Goal: Book appointment/travel/reservation

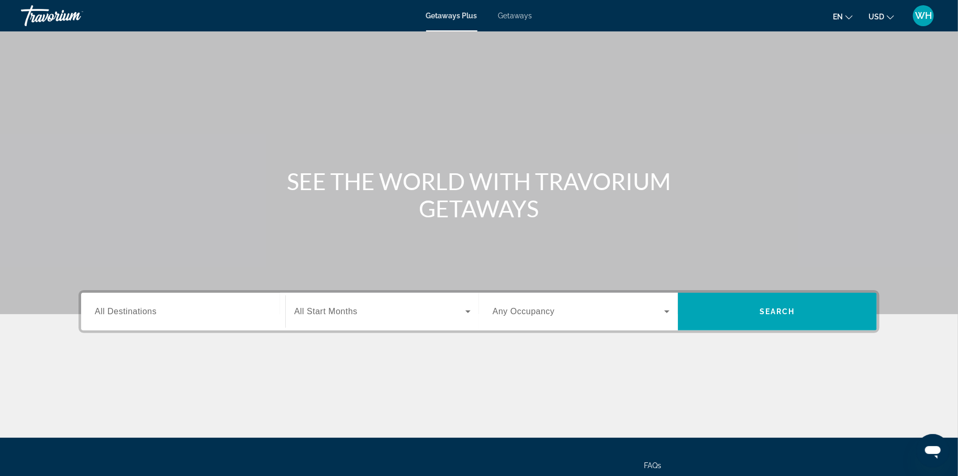
click at [196, 318] on div "Search widget" at bounding box center [183, 312] width 177 height 30
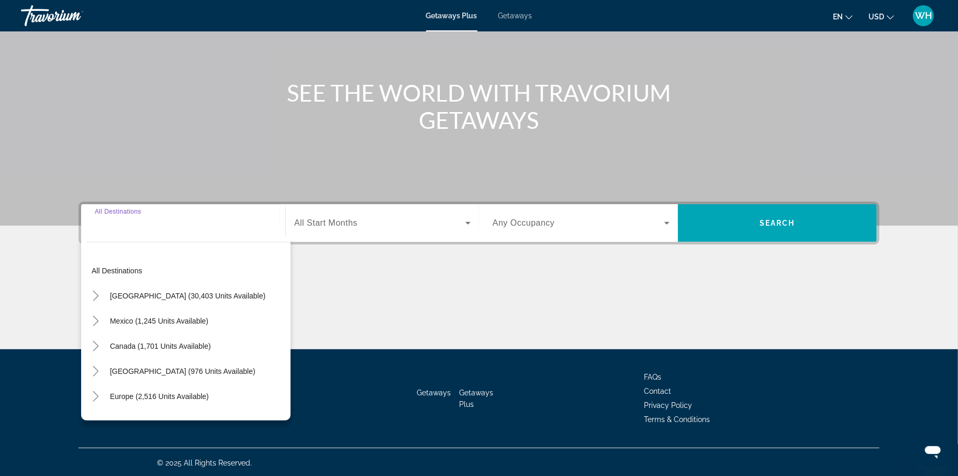
scroll to position [89, 0]
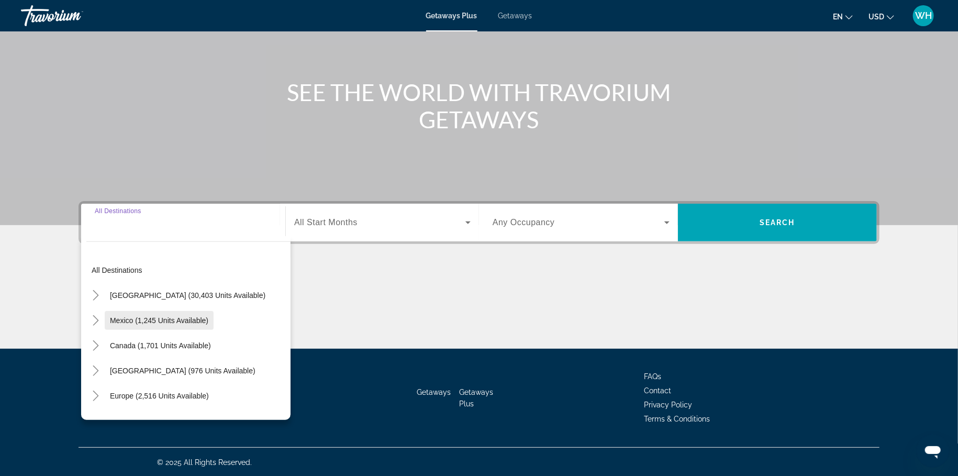
click at [167, 316] on span "Mexico (1,245 units available)" at bounding box center [159, 320] width 98 height 8
type input "**********"
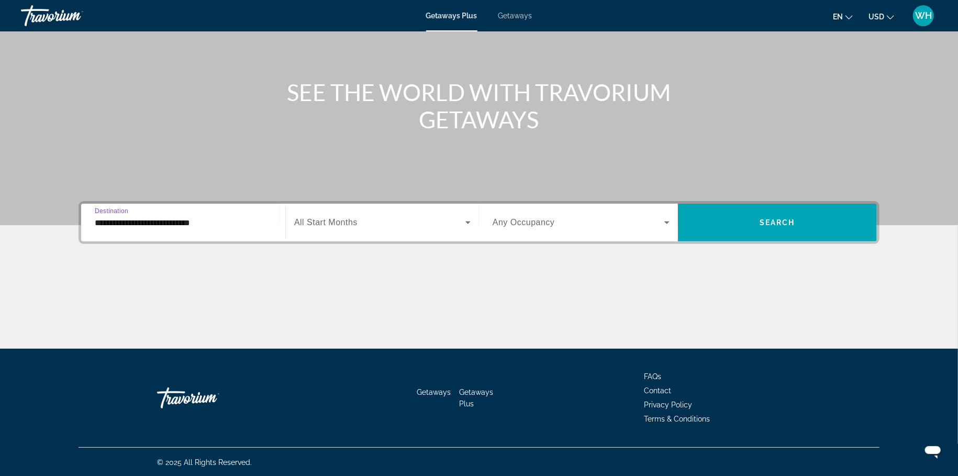
click at [404, 225] on span "Search widget" at bounding box center [379, 222] width 171 height 13
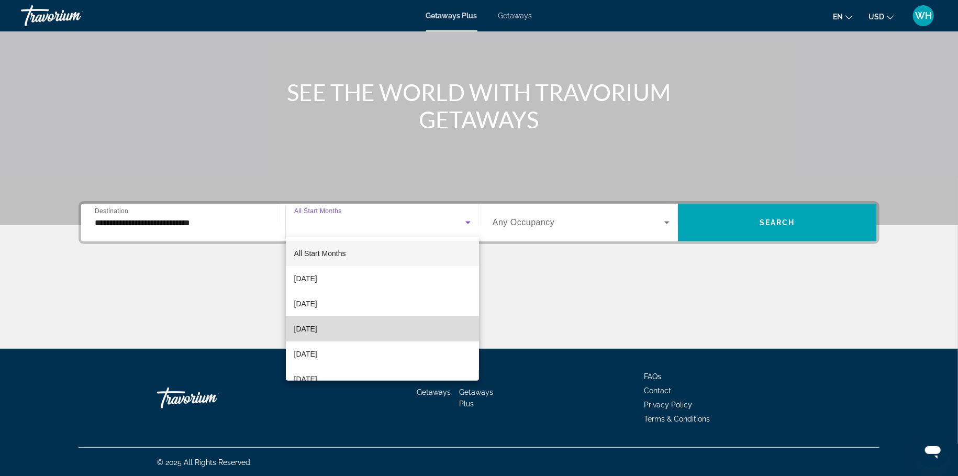
click at [317, 331] on span "[DATE]" at bounding box center [305, 328] width 23 height 13
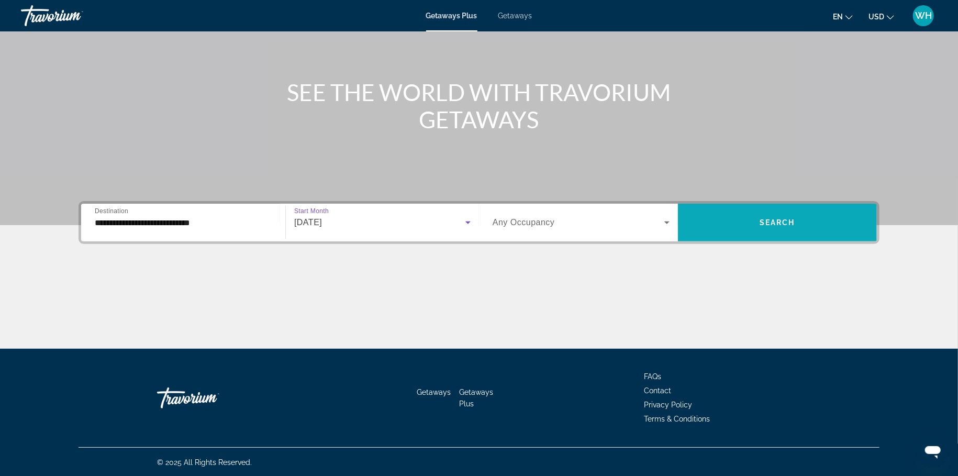
click at [805, 225] on span "Search widget" at bounding box center [777, 222] width 199 height 25
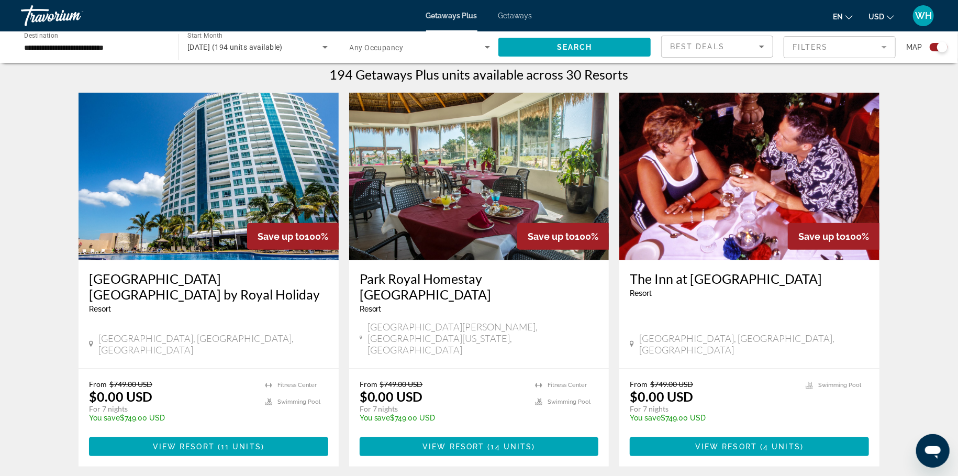
scroll to position [387, 0]
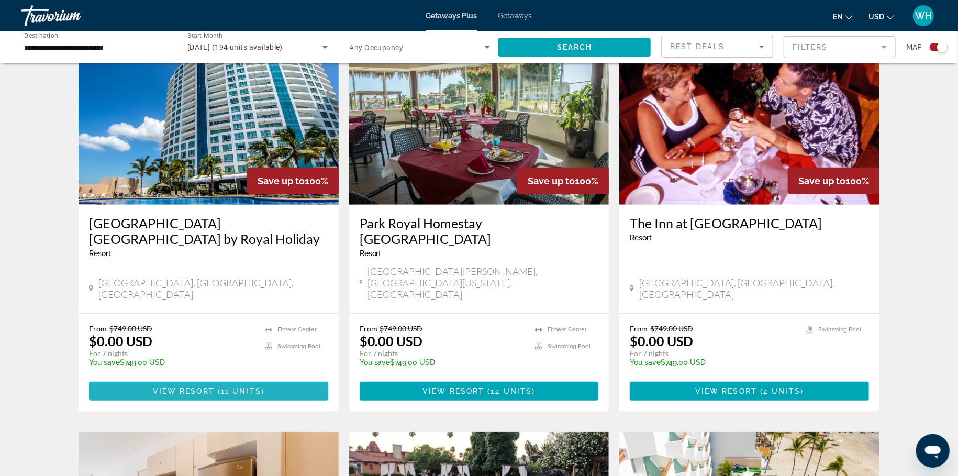
click at [226, 387] on span "11 units" at bounding box center [241, 391] width 40 height 8
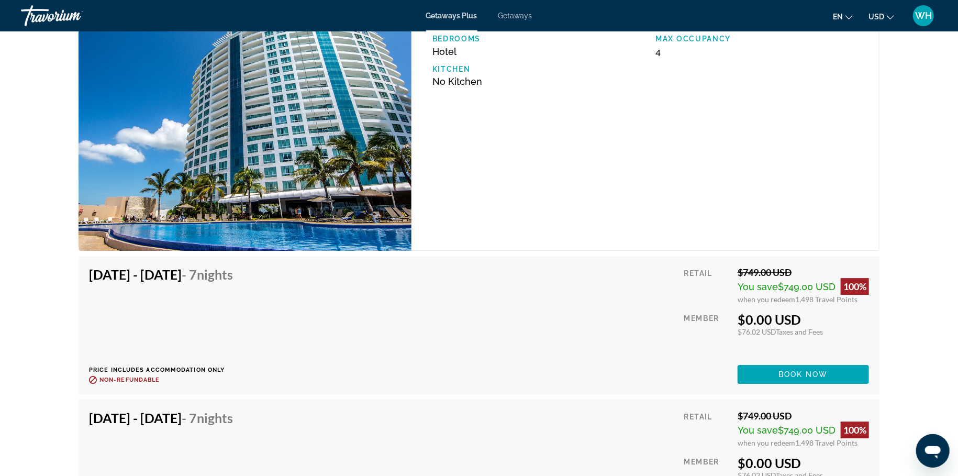
scroll to position [1823, 0]
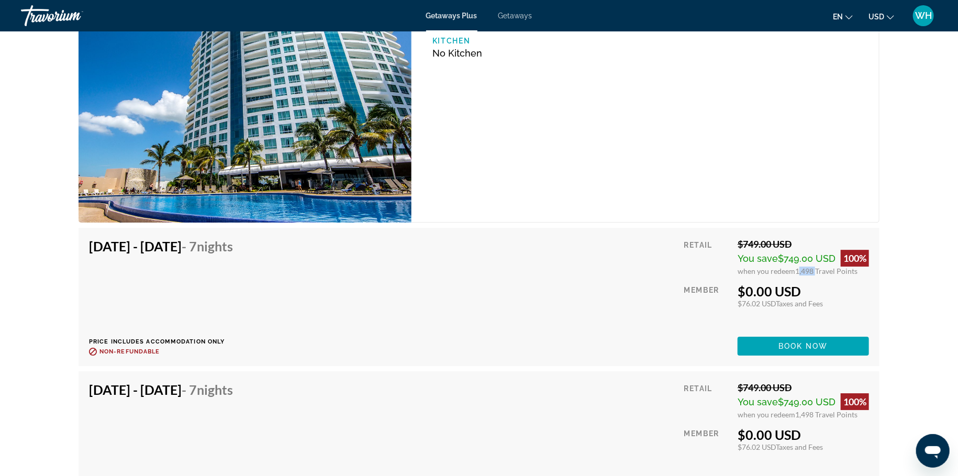
drag, startPoint x: 795, startPoint y: 259, endPoint x: 814, endPoint y: 258, distance: 19.4
click at [814, 266] on span "1,498 Travel Points" at bounding box center [826, 270] width 62 height 9
drag, startPoint x: 743, startPoint y: 291, endPoint x: 822, endPoint y: 282, distance: 79.0
click at [822, 283] on div "$0.00 USD $76.02 USD Taxes and Fees You earn 0 Travel Points" at bounding box center [802, 295] width 131 height 25
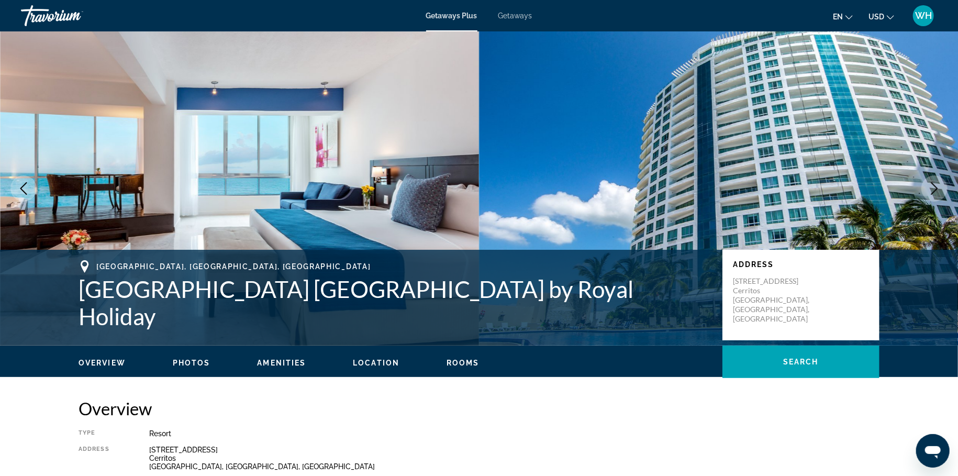
click at [47, 19] on div "Travorium" at bounding box center [73, 15] width 105 height 27
